Goal: Information Seeking & Learning: Learn about a topic

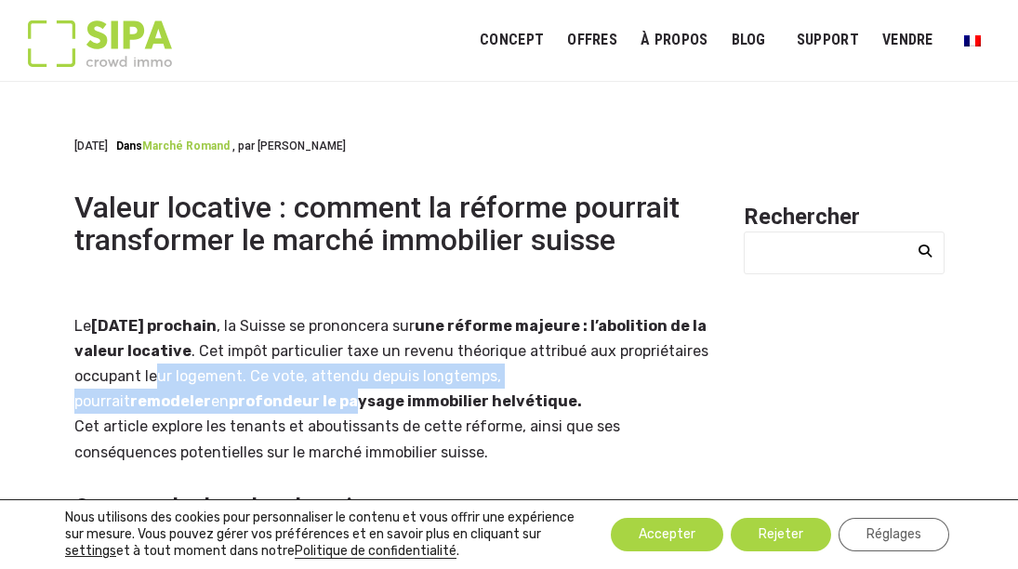
drag, startPoint x: 293, startPoint y: 398, endPoint x: 247, endPoint y: 371, distance: 52.9
click at [247, 371] on p "Le [DATE] prochain , la Suisse se prononcera sur une réforme majeure : l’abolit…" at bounding box center [397, 388] width 647 height 151
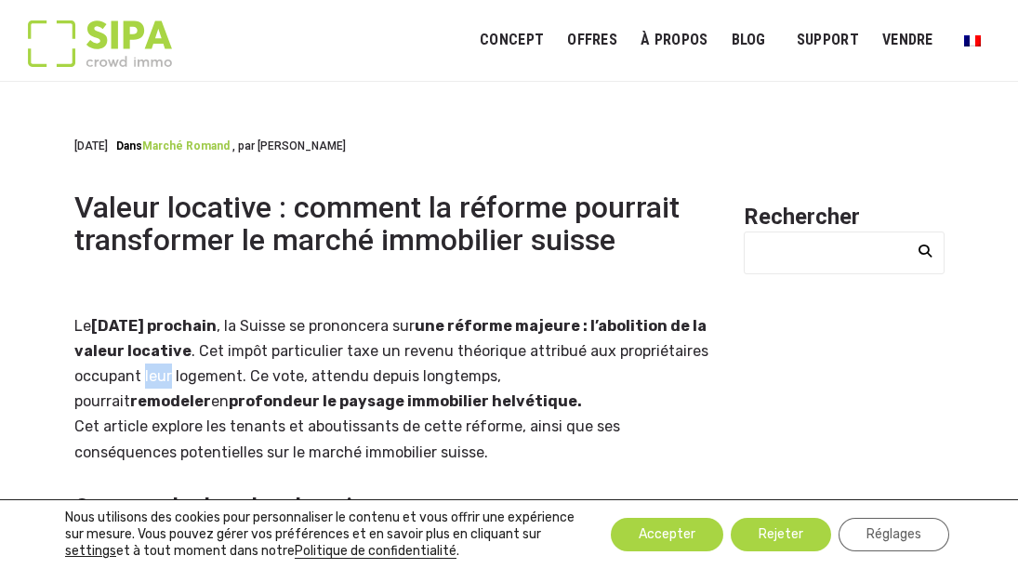
click at [247, 371] on p "Le [DATE] prochain , la Suisse se prononcera sur une réforme majeure : l’abolit…" at bounding box center [397, 388] width 647 height 151
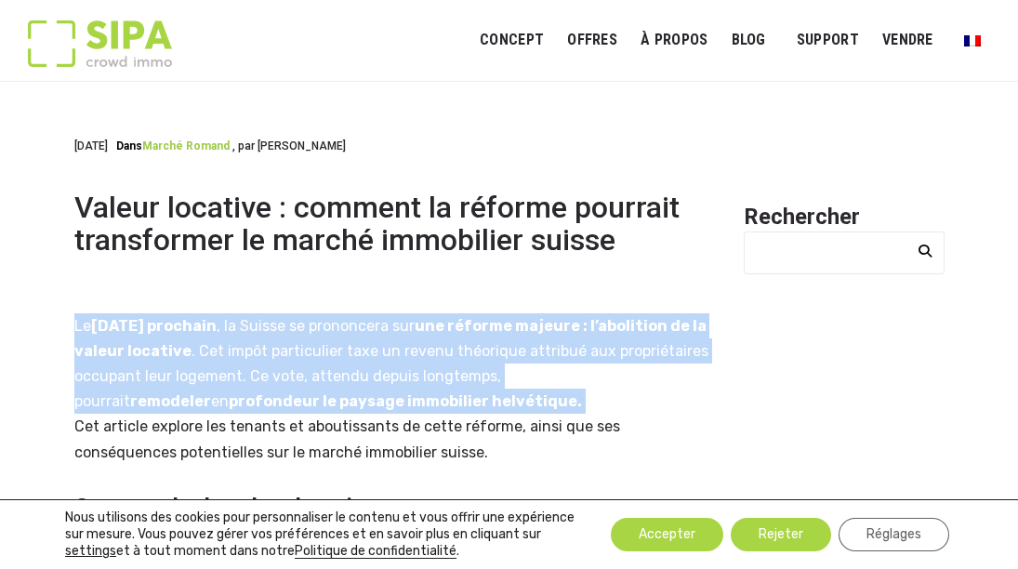
click at [247, 371] on p "Le [DATE] prochain , la Suisse se prononcera sur une réforme majeure : l’abolit…" at bounding box center [397, 388] width 647 height 151
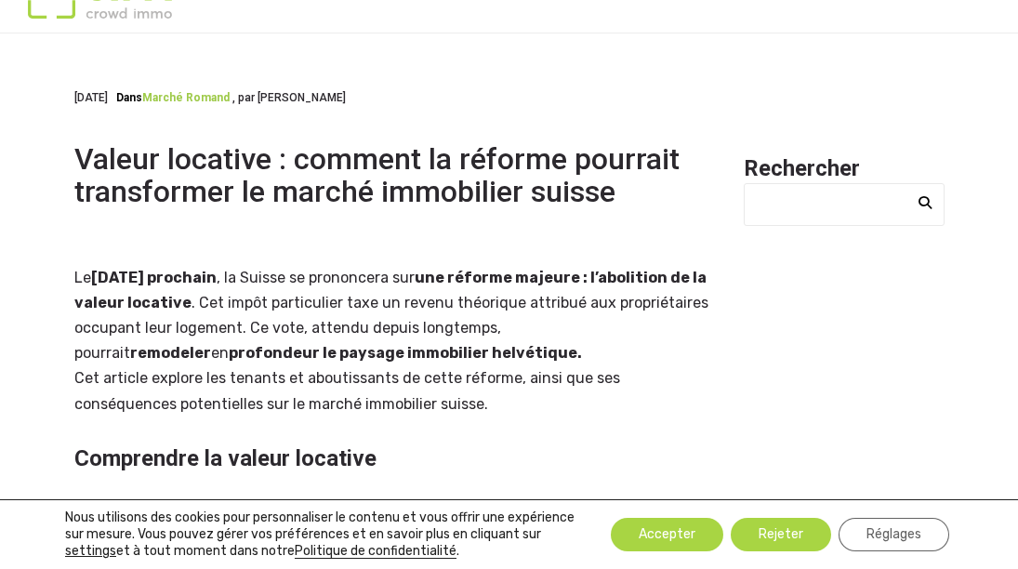
scroll to position [53, 0]
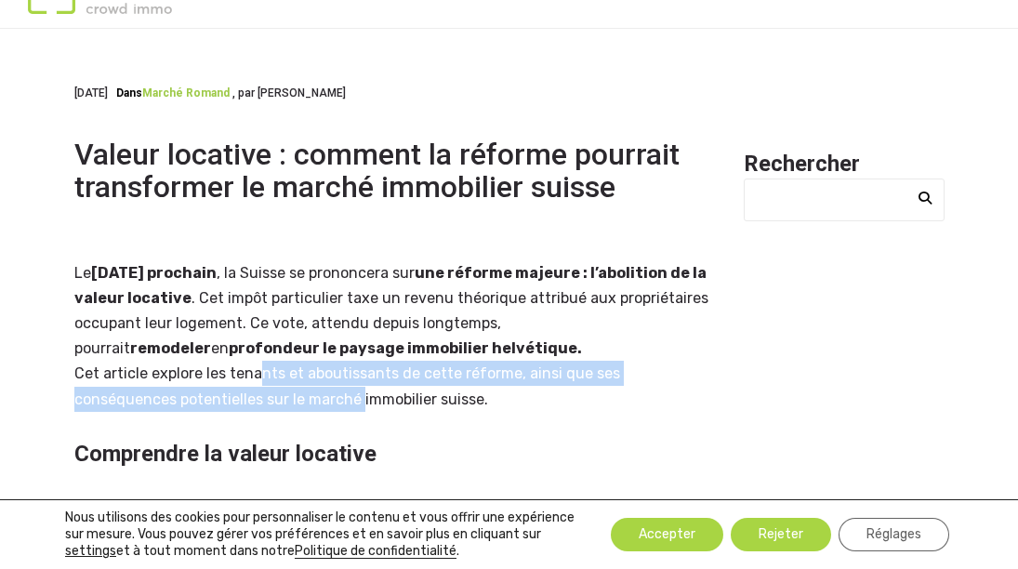
drag, startPoint x: 247, startPoint y: 371, endPoint x: 255, endPoint y: 405, distance: 35.2
click at [255, 405] on p "Le [DATE] prochain , la Suisse se prononcera sur une réforme majeure : l’abolit…" at bounding box center [397, 335] width 647 height 151
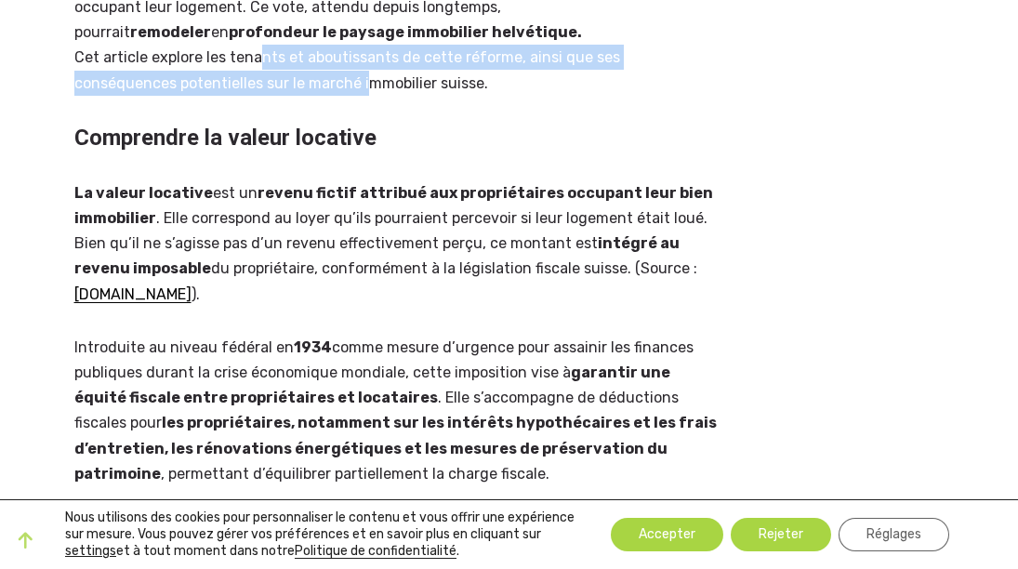
scroll to position [371, 0]
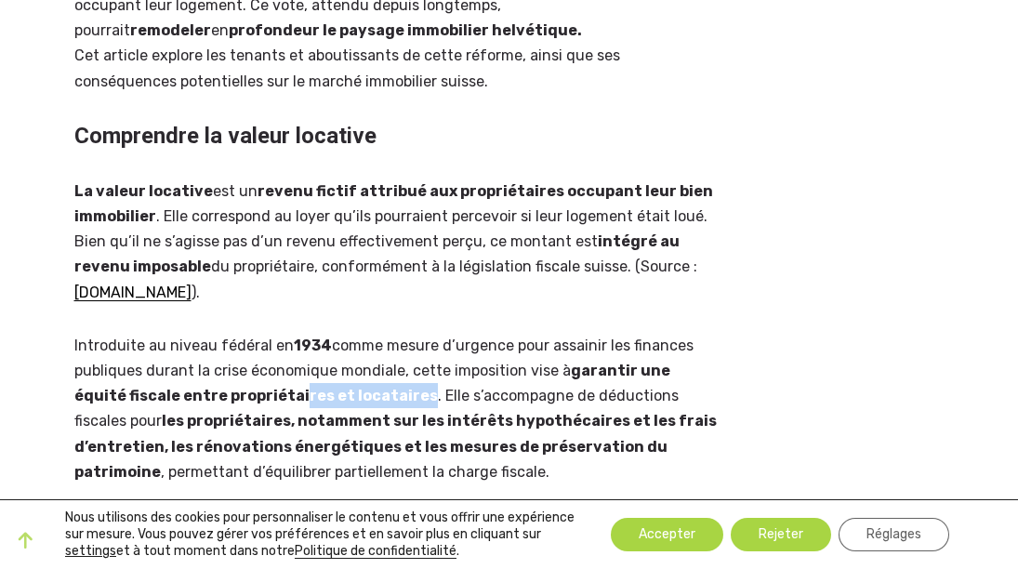
drag, startPoint x: 244, startPoint y: 388, endPoint x: 364, endPoint y: 403, distance: 120.9
click at [364, 403] on p "Introduite au niveau fédéral en 1934 comme mesure d’urgence pour assainir les f…" at bounding box center [397, 408] width 647 height 151
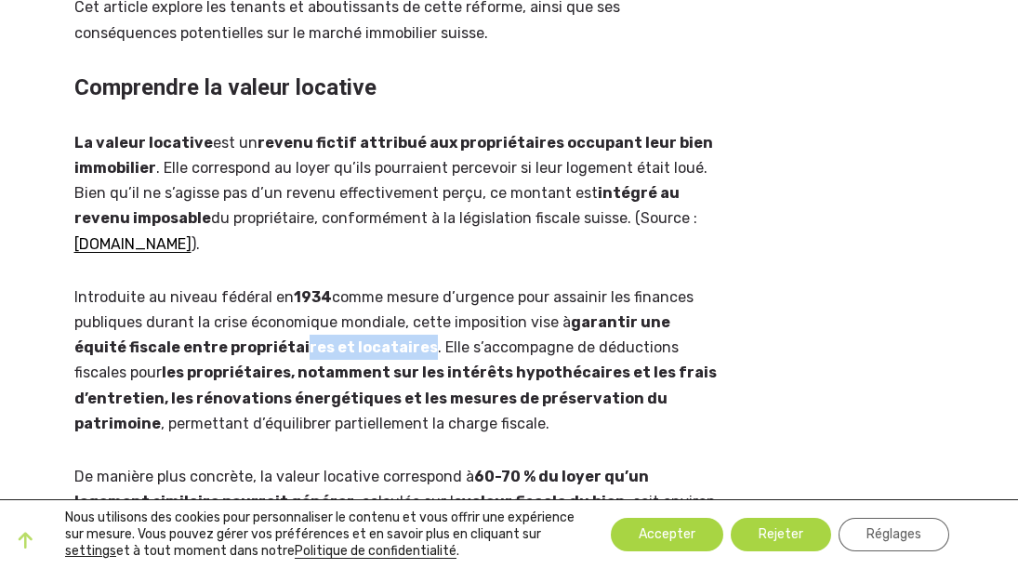
scroll to position [427, 0]
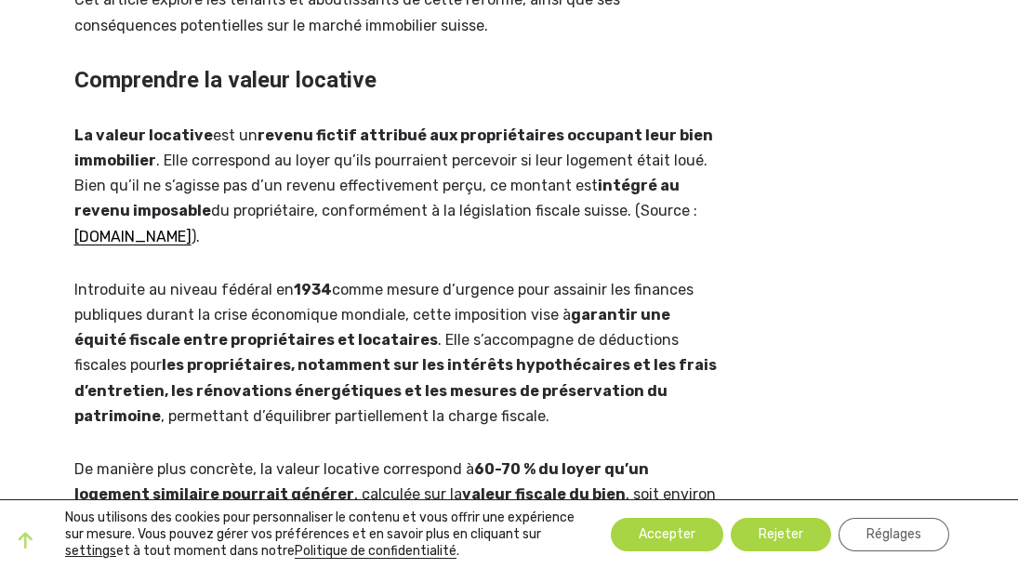
click at [363, 403] on p "Introduite au niveau fédéral en 1934 comme mesure d’urgence pour assainir les f…" at bounding box center [397, 352] width 647 height 151
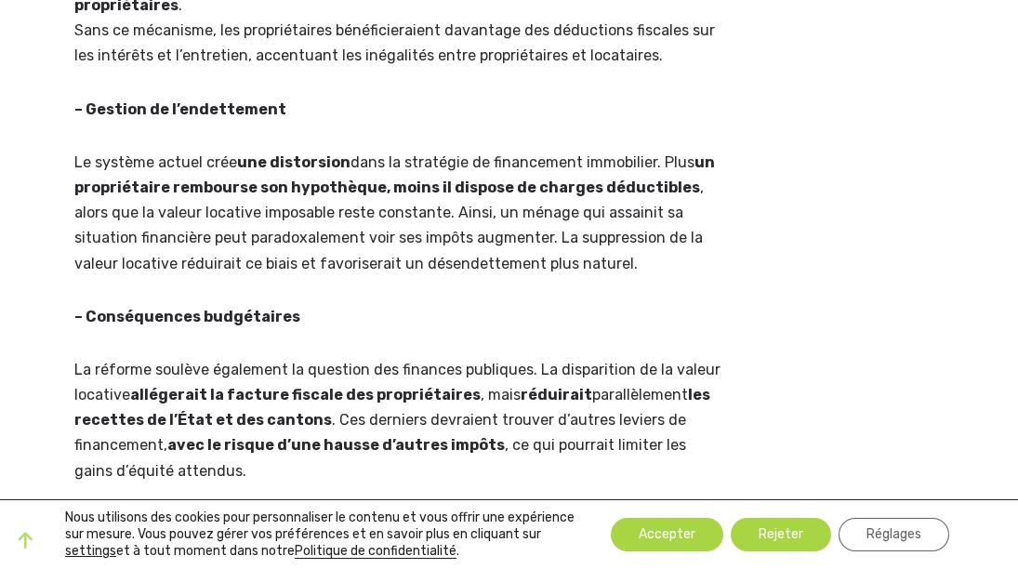
scroll to position [1777, 0]
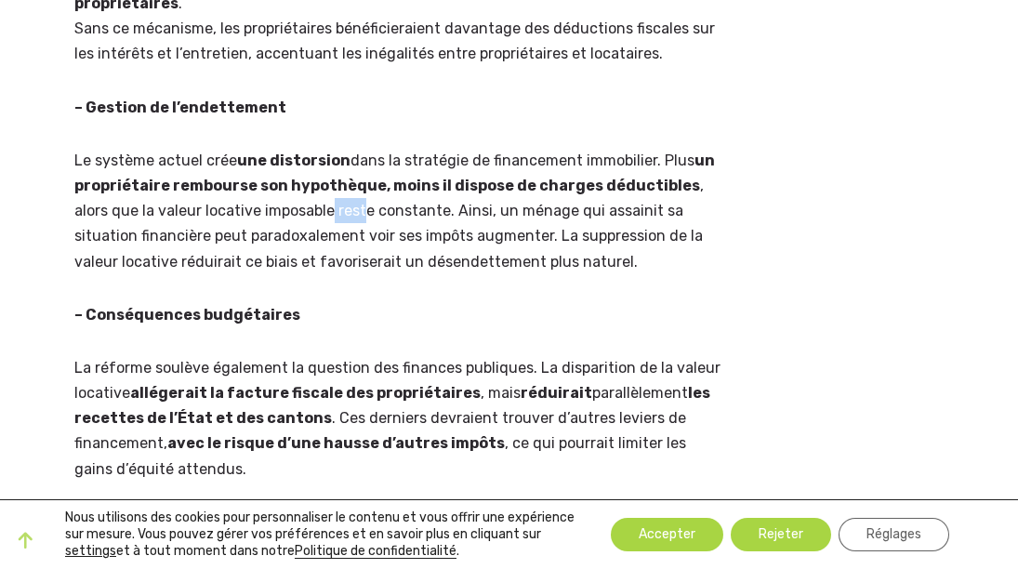
drag, startPoint x: 293, startPoint y: 216, endPoint x: 324, endPoint y: 216, distance: 31.6
click at [324, 216] on p "Le système actuel crée une distorsion dans la stratégie de financement immobili…" at bounding box center [397, 211] width 647 height 126
drag, startPoint x: 318, startPoint y: 244, endPoint x: 354, endPoint y: 240, distance: 36.5
click at [354, 240] on p "Le système actuel crée une distorsion dans la stratégie de financement immobili…" at bounding box center [397, 211] width 647 height 126
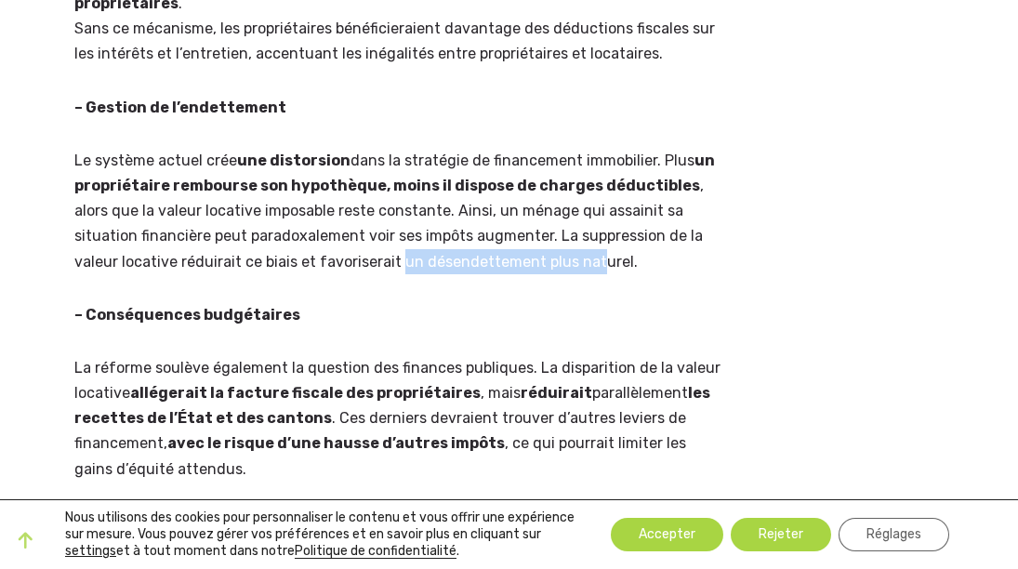
drag, startPoint x: 351, startPoint y: 265, endPoint x: 551, endPoint y: 272, distance: 199.9
click at [551, 272] on p "Le système actuel crée une distorsion dans la stratégie de financement immobili…" at bounding box center [397, 211] width 647 height 126
click at [506, 335] on div "Le [DATE] prochain , la Suisse se prononcera sur une réforme majeure : l’abolit…" at bounding box center [397, 128] width 647 height 3185
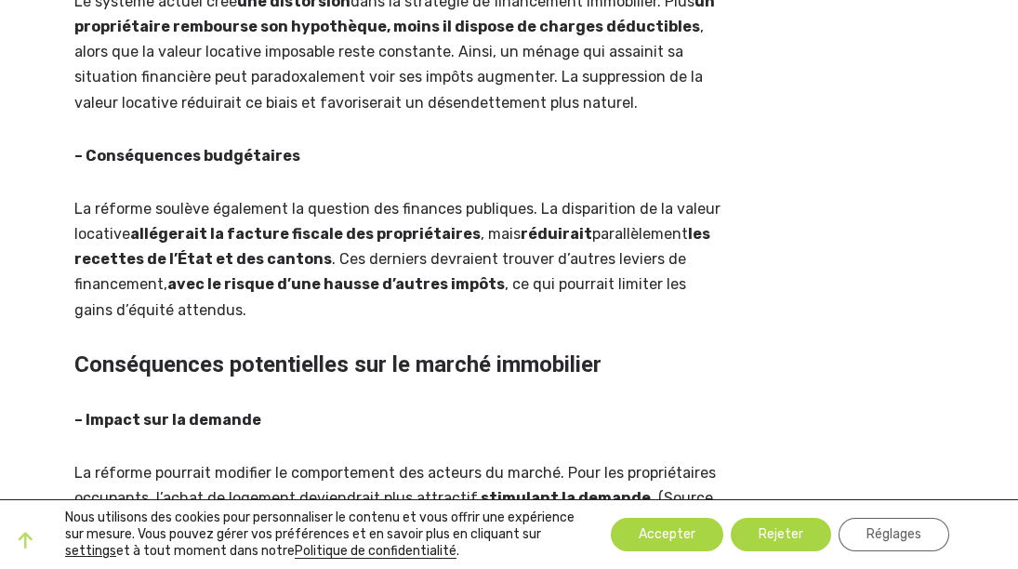
scroll to position [1937, 0]
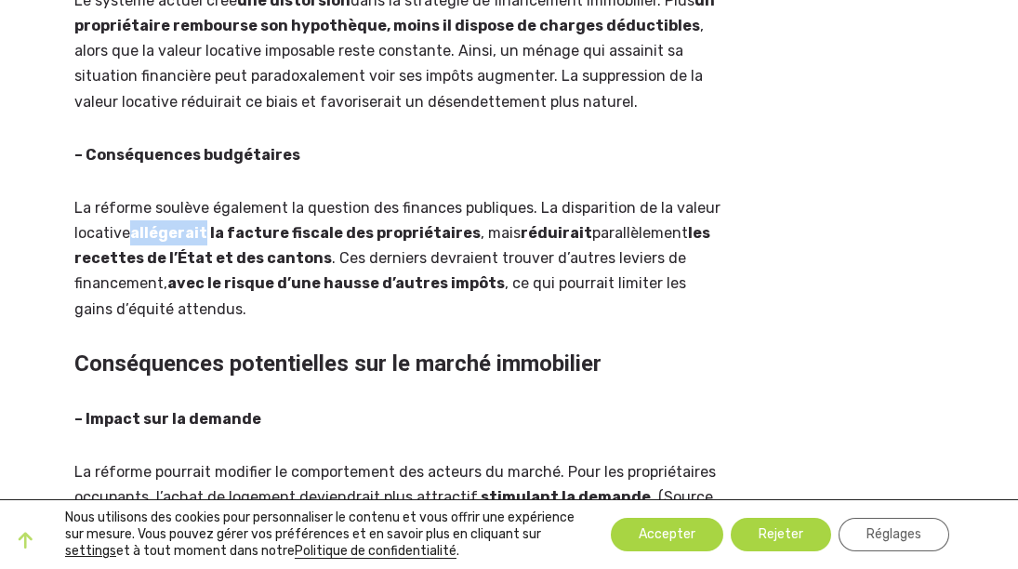
drag, startPoint x: 133, startPoint y: 235, endPoint x: 206, endPoint y: 228, distance: 73.8
click at [204, 228] on strong "allégerait la facture fiscale des propriétaires" at bounding box center [305, 233] width 350 height 18
click at [207, 261] on strong "les recettes de l’État et des cantons" at bounding box center [392, 245] width 636 height 43
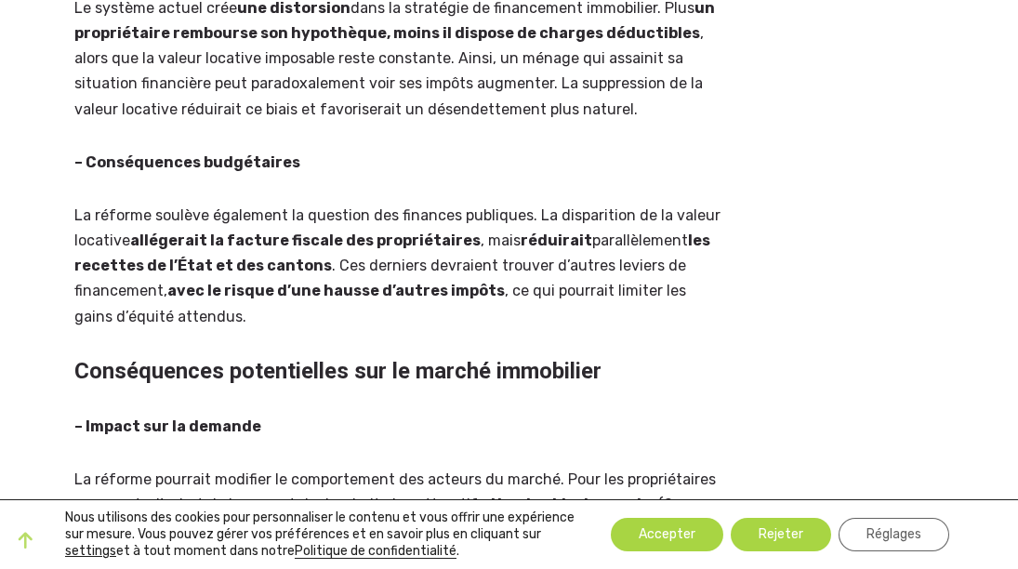
scroll to position [1943, 0]
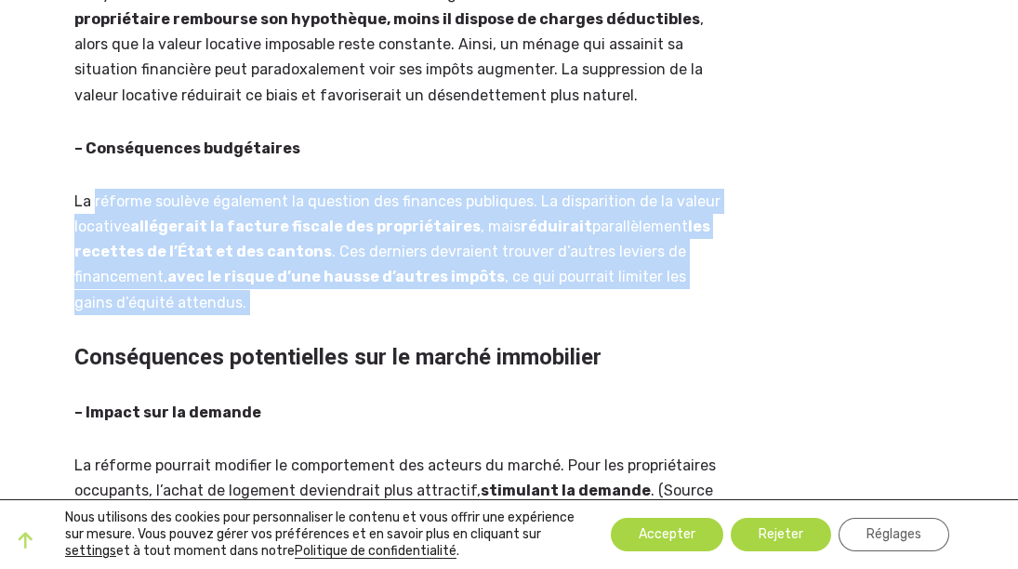
drag, startPoint x: 239, startPoint y: 316, endPoint x: 80, endPoint y: 193, distance: 200.7
click at [80, 193] on p "La réforme soulève également la question des finances publiques. La disparition…" at bounding box center [397, 252] width 647 height 126
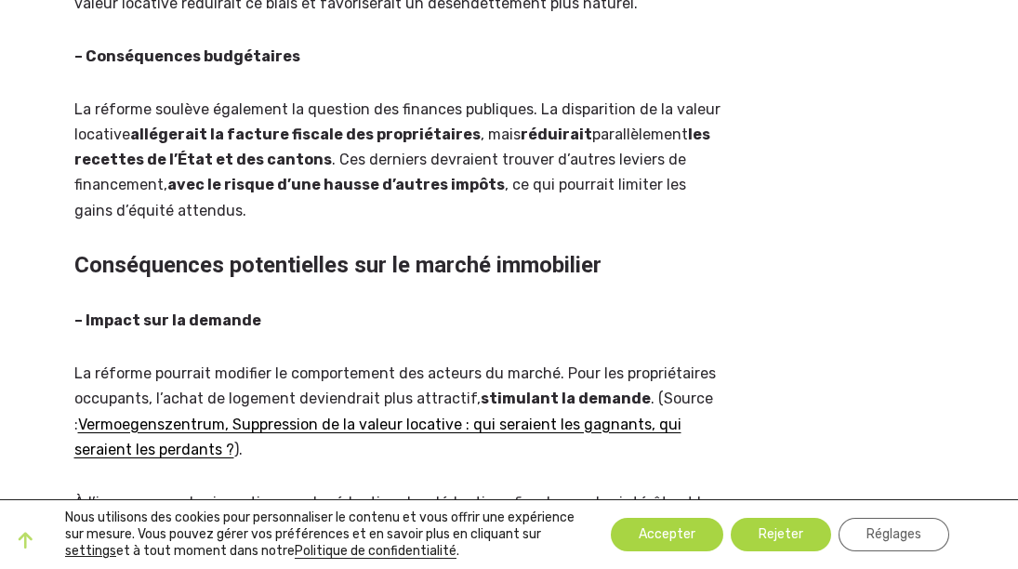
scroll to position [2045, 0]
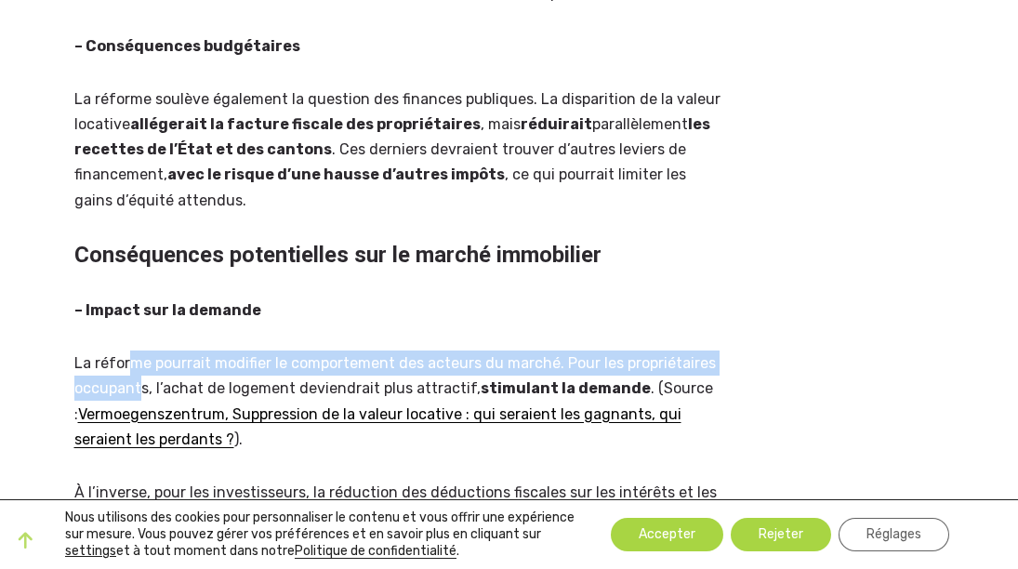
drag, startPoint x: 125, startPoint y: 365, endPoint x: 139, endPoint y: 384, distance: 23.8
click at [139, 384] on p "La réforme pourrait modifier le comportement des acteurs du marché. Pour les pr…" at bounding box center [397, 400] width 647 height 101
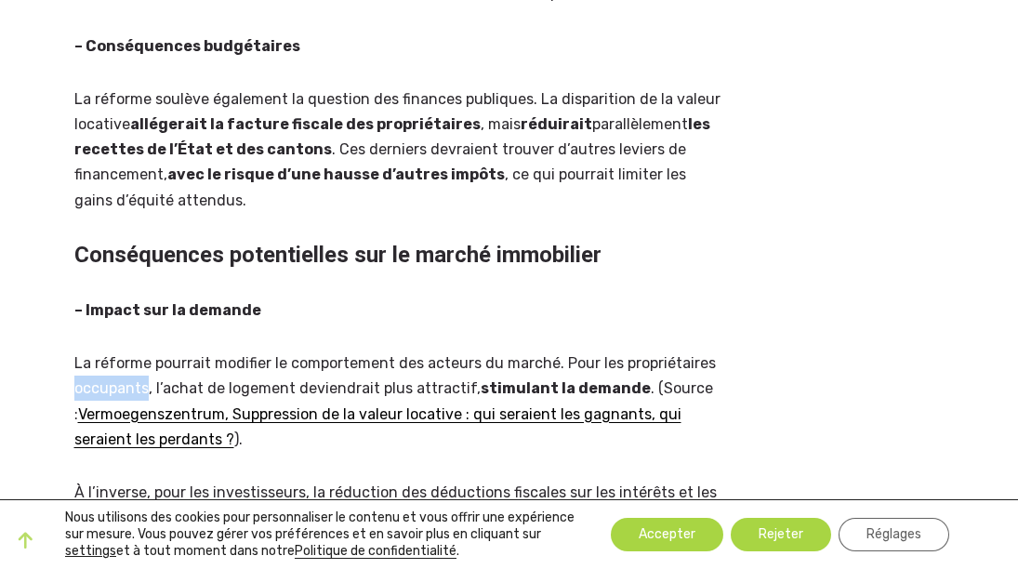
click at [139, 384] on p "La réforme pourrait modifier le comportement des acteurs du marché. Pour les pr…" at bounding box center [397, 400] width 647 height 101
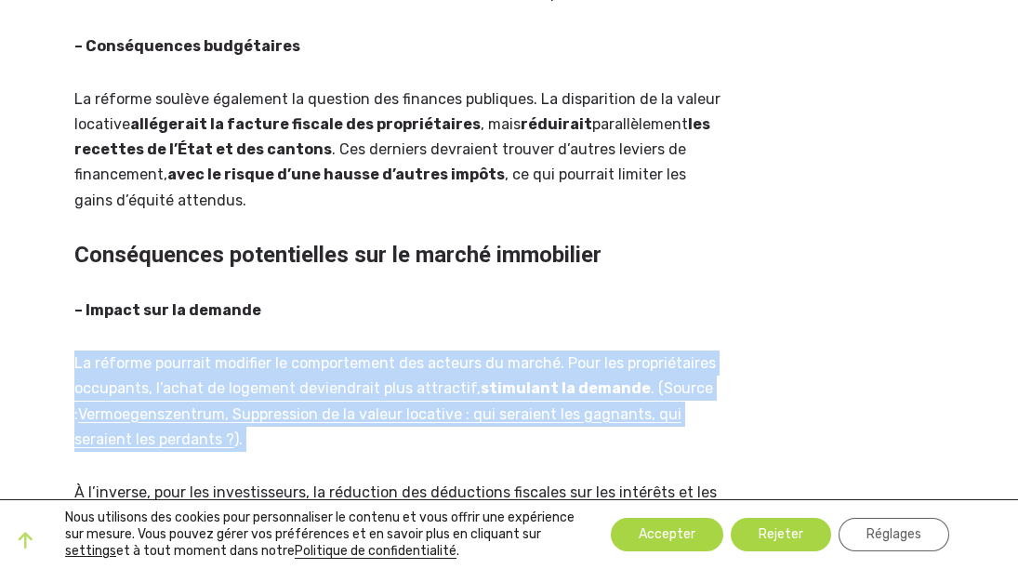
click at [139, 384] on p "La réforme pourrait modifier le comportement des acteurs du marché. Pour les pr…" at bounding box center [397, 400] width 647 height 101
click at [138, 383] on p "La réforme pourrait modifier le comportement des acteurs du marché. Pour les pr…" at bounding box center [397, 400] width 647 height 101
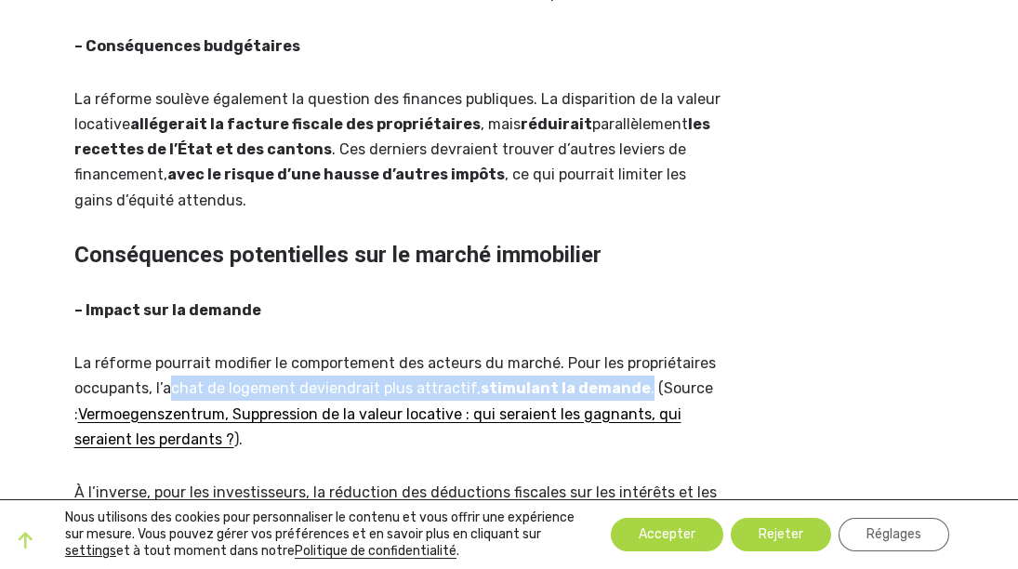
drag, startPoint x: 167, startPoint y: 388, endPoint x: 636, endPoint y: 391, distance: 468.4
click at [636, 391] on p "La réforme pourrait modifier le comportement des acteurs du marché. Pour les pr…" at bounding box center [397, 400] width 647 height 101
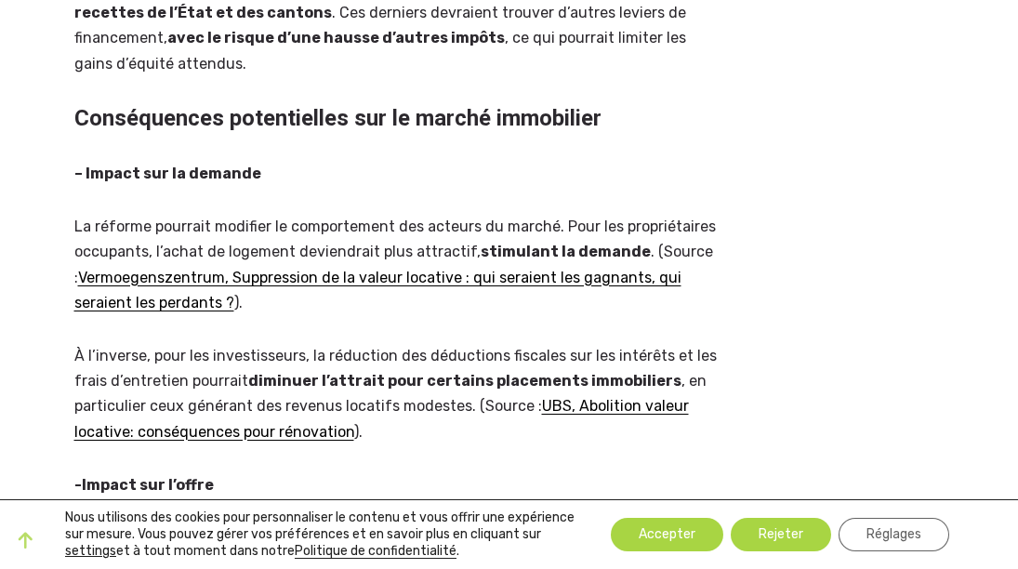
scroll to position [2188, 0]
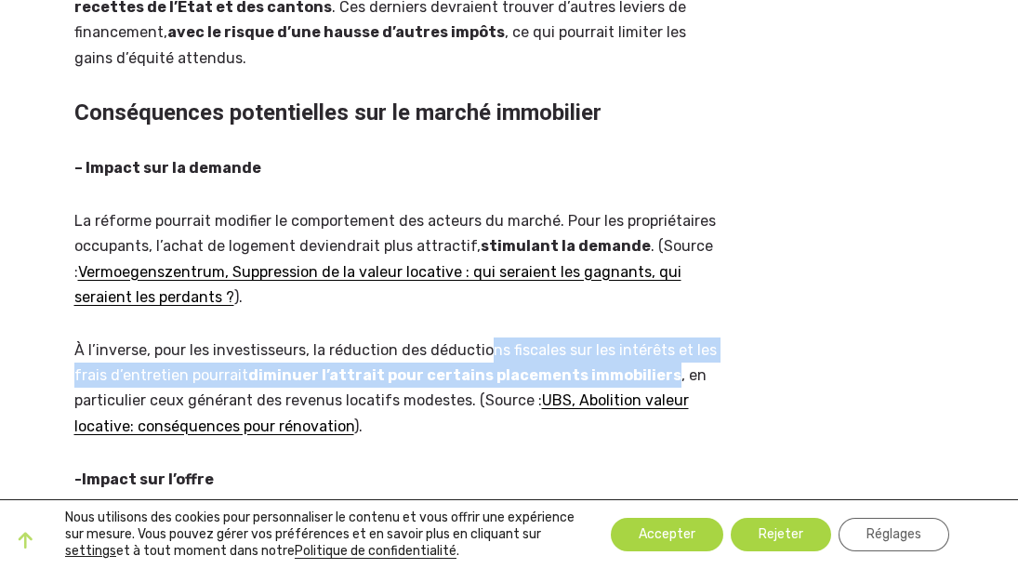
drag, startPoint x: 483, startPoint y: 354, endPoint x: 655, endPoint y: 379, distance: 173.7
click at [655, 379] on p "À l’inverse, pour les investisseurs, la réduction des déductions fiscales sur l…" at bounding box center [397, 387] width 647 height 101
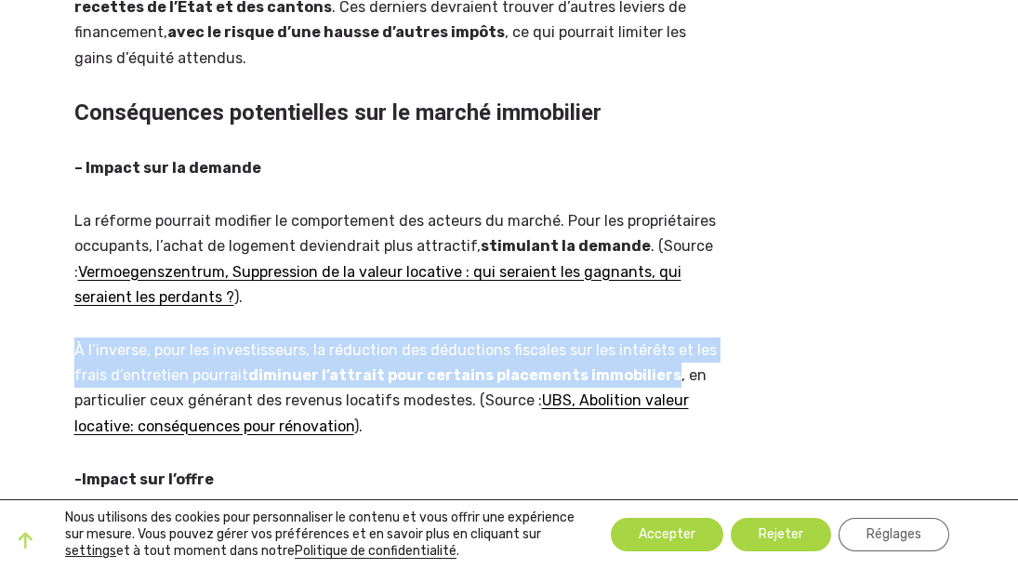
drag, startPoint x: 655, startPoint y: 379, endPoint x: 608, endPoint y: 321, distance: 75.3
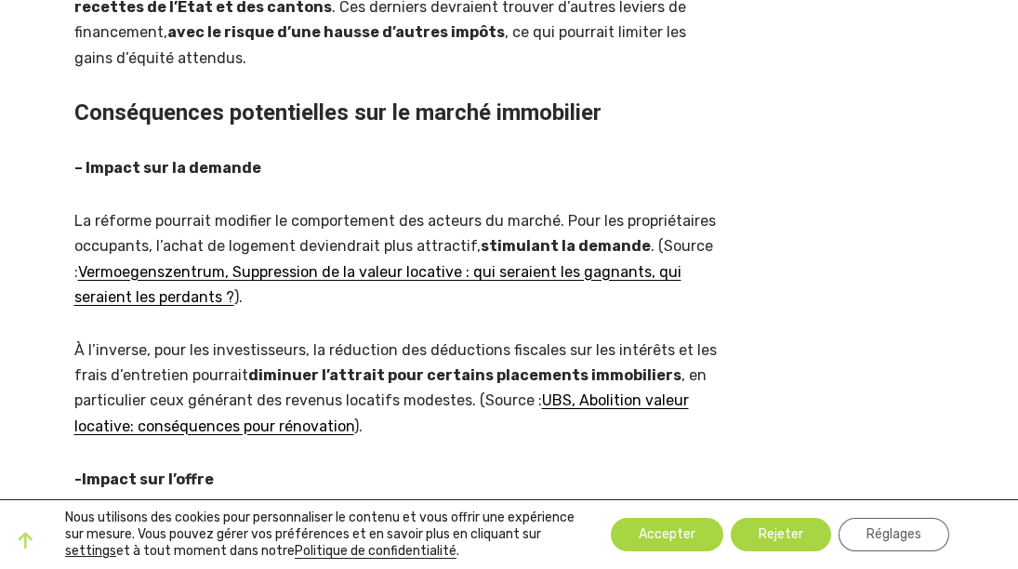
click at [545, 434] on p "À l’inverse, pour les investisseurs, la réduction des déductions fiscales sur l…" at bounding box center [397, 387] width 647 height 101
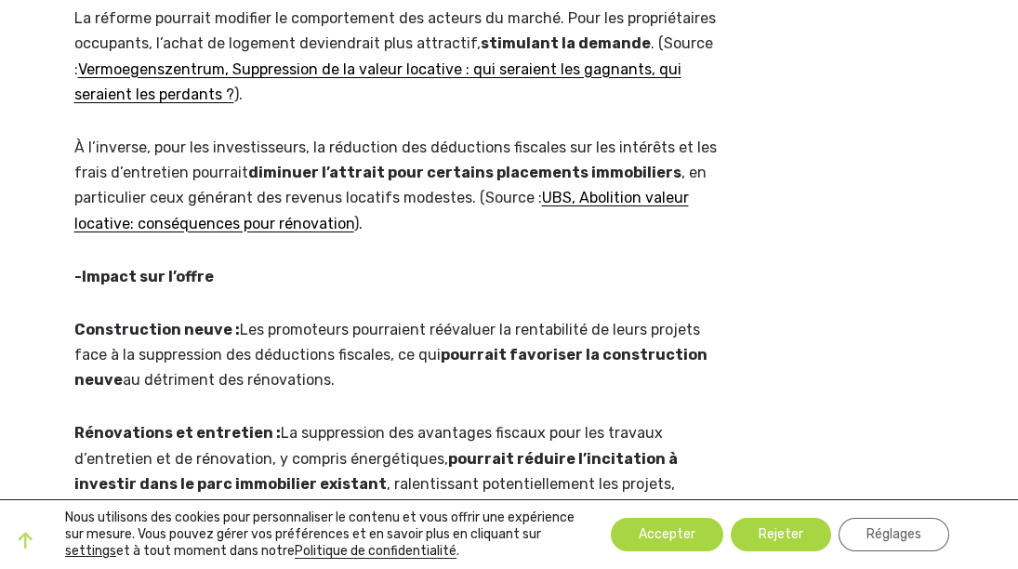
scroll to position [2395, 0]
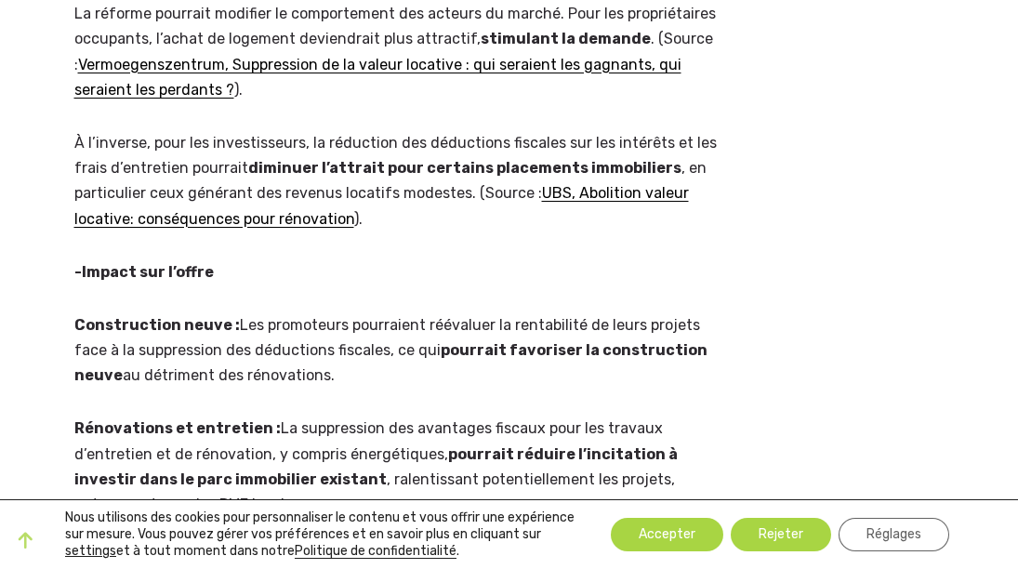
click at [383, 384] on p "Construction neuve : Les promoteurs pourraient réévaluer la rentabilité de leur…" at bounding box center [397, 350] width 647 height 76
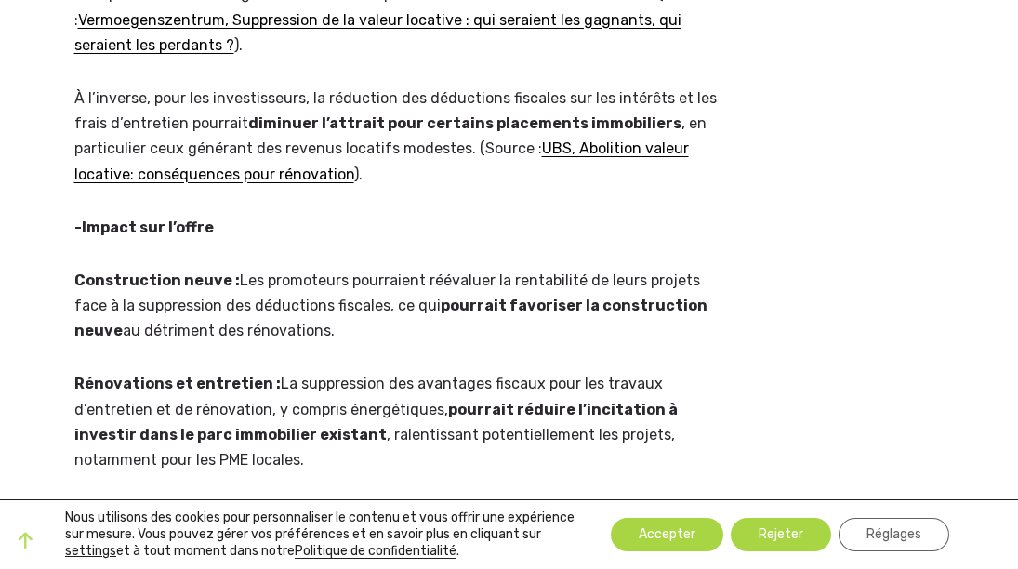
scroll to position [2444, 0]
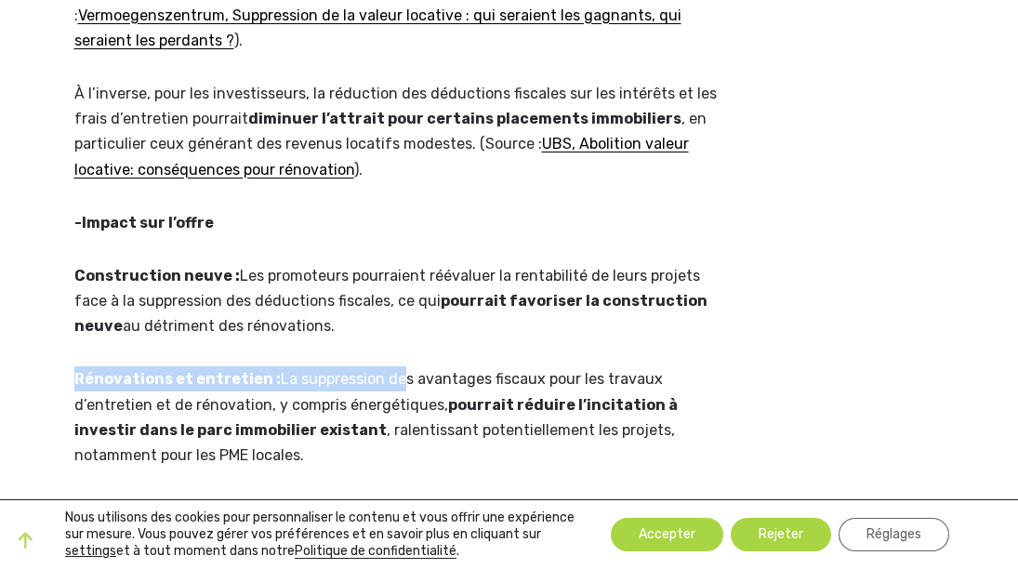
drag, startPoint x: 383, startPoint y: 384, endPoint x: 378, endPoint y: 346, distance: 38.4
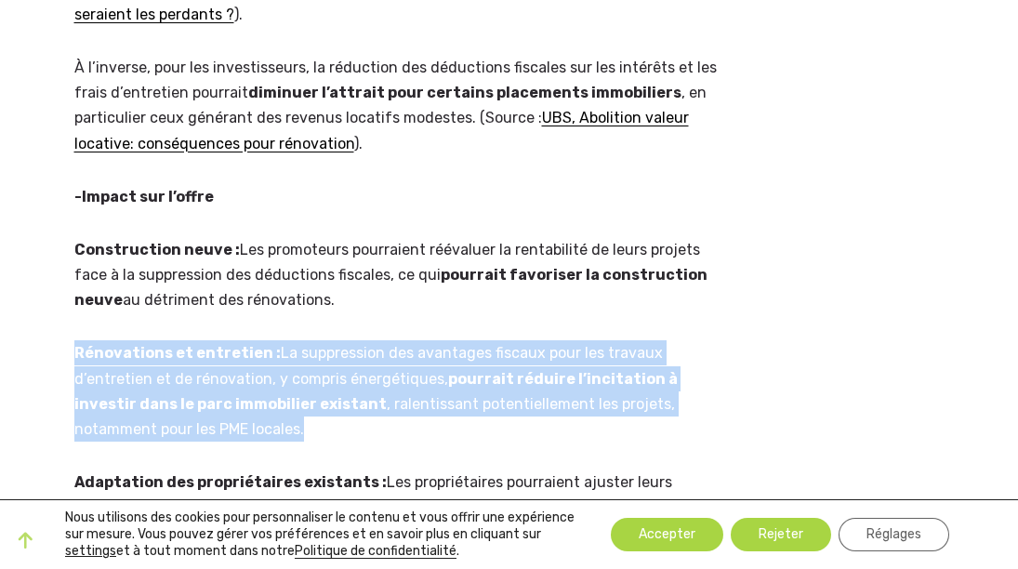
click at [378, 346] on p "Rénovations et entretien : La suppression des avantages fiscaux pour les travau…" at bounding box center [397, 390] width 647 height 101
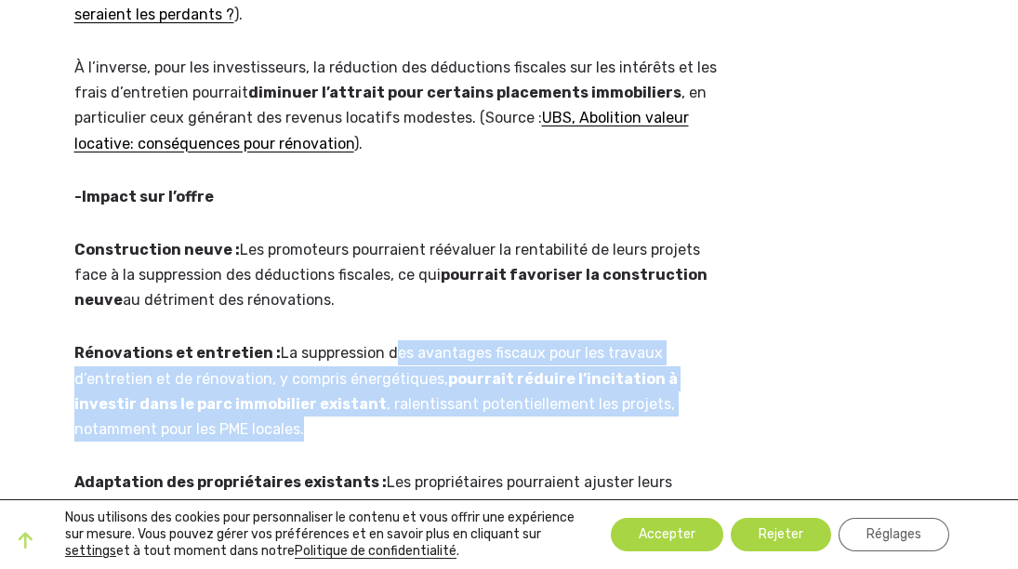
drag, startPoint x: 378, startPoint y: 346, endPoint x: 427, endPoint y: 427, distance: 94.7
click at [427, 427] on p "Rénovations et entretien : La suppression des avantages fiscaux pour les travau…" at bounding box center [397, 390] width 647 height 101
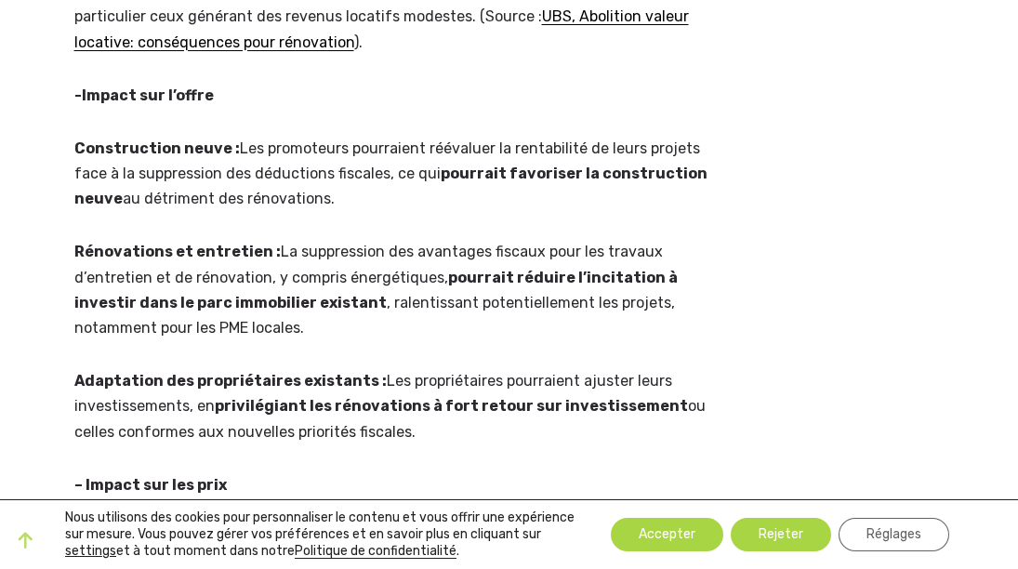
scroll to position [2572, 0]
click at [435, 434] on p "Adaptation des propriétaires existants : Les propriétaires pourraient ajuster l…" at bounding box center [397, 405] width 647 height 76
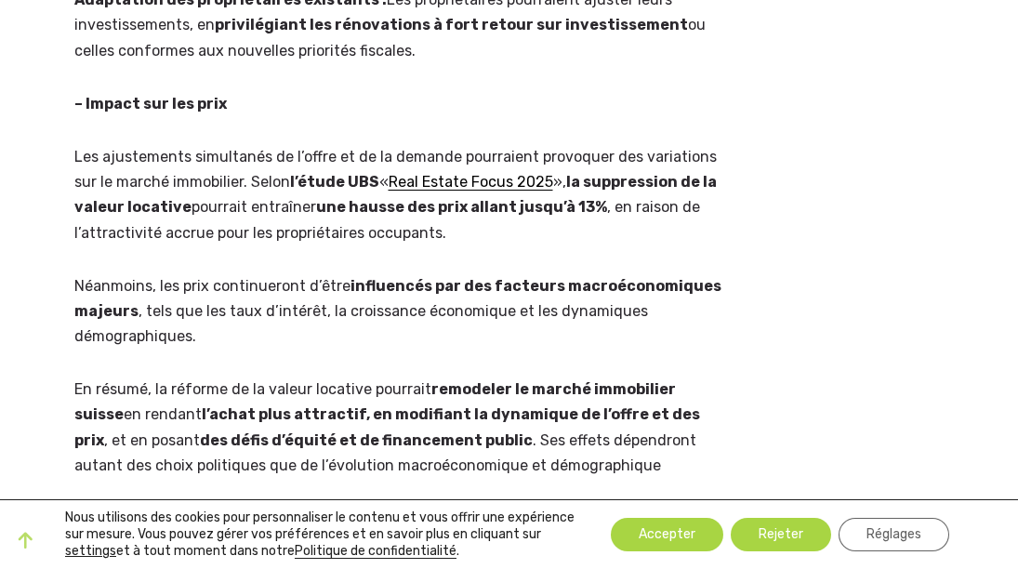
scroll to position [2956, 0]
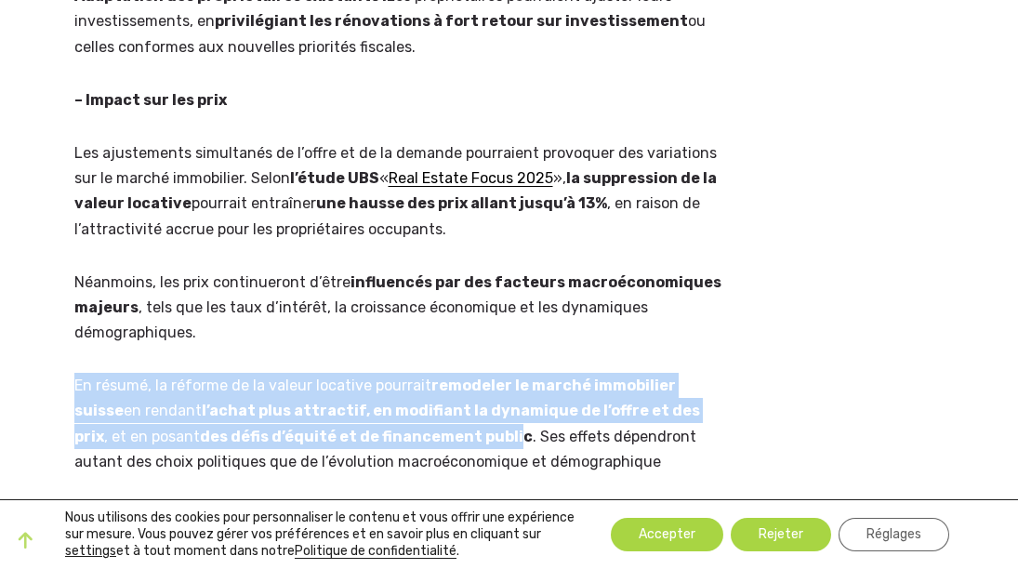
drag, startPoint x: 435, startPoint y: 434, endPoint x: 365, endPoint y: 336, distance: 119.9
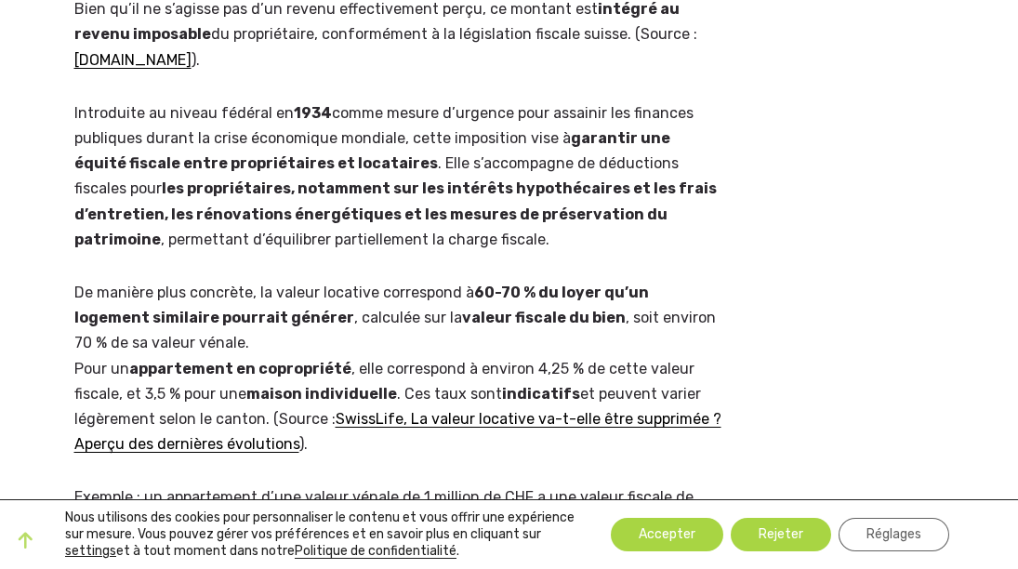
scroll to position [598, 0]
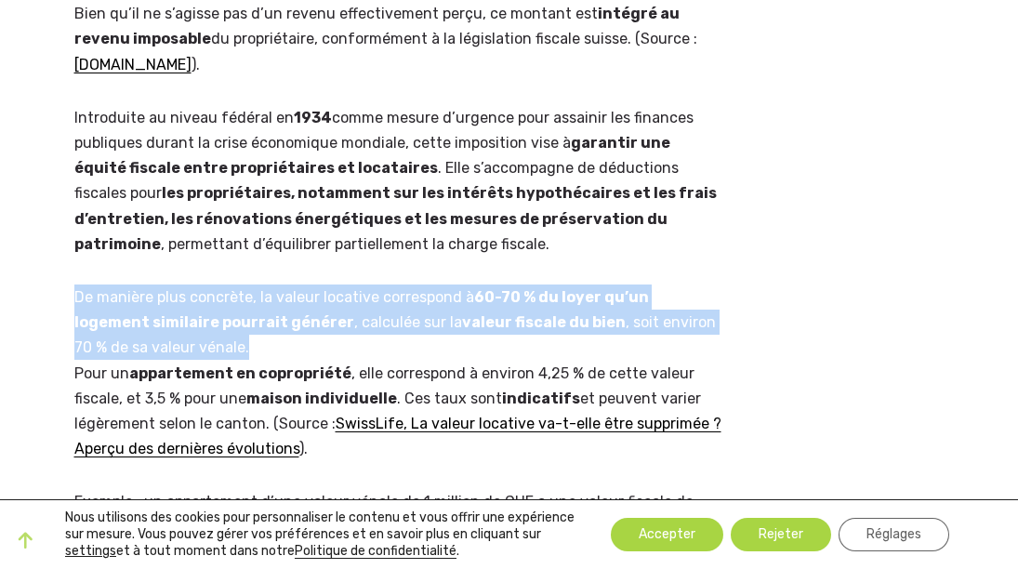
drag, startPoint x: 365, startPoint y: 335, endPoint x: 414, endPoint y: 237, distance: 109.7
click at [414, 237] on p "Introduite au niveau fédéral en 1934 comme mesure d’urgence pour assainir les f…" at bounding box center [397, 180] width 647 height 151
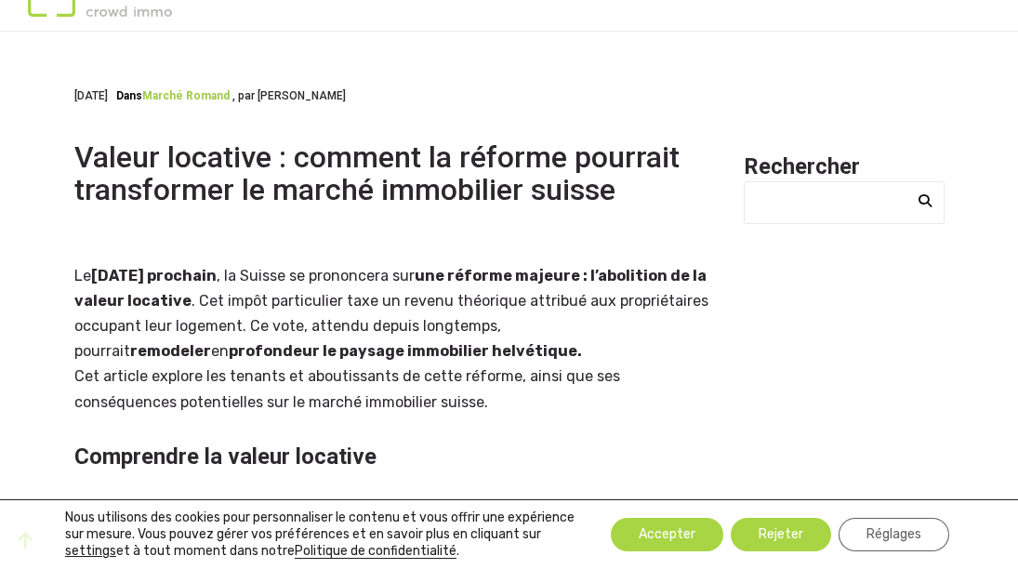
scroll to position [0, 0]
